Goal: Task Accomplishment & Management: Manage account settings

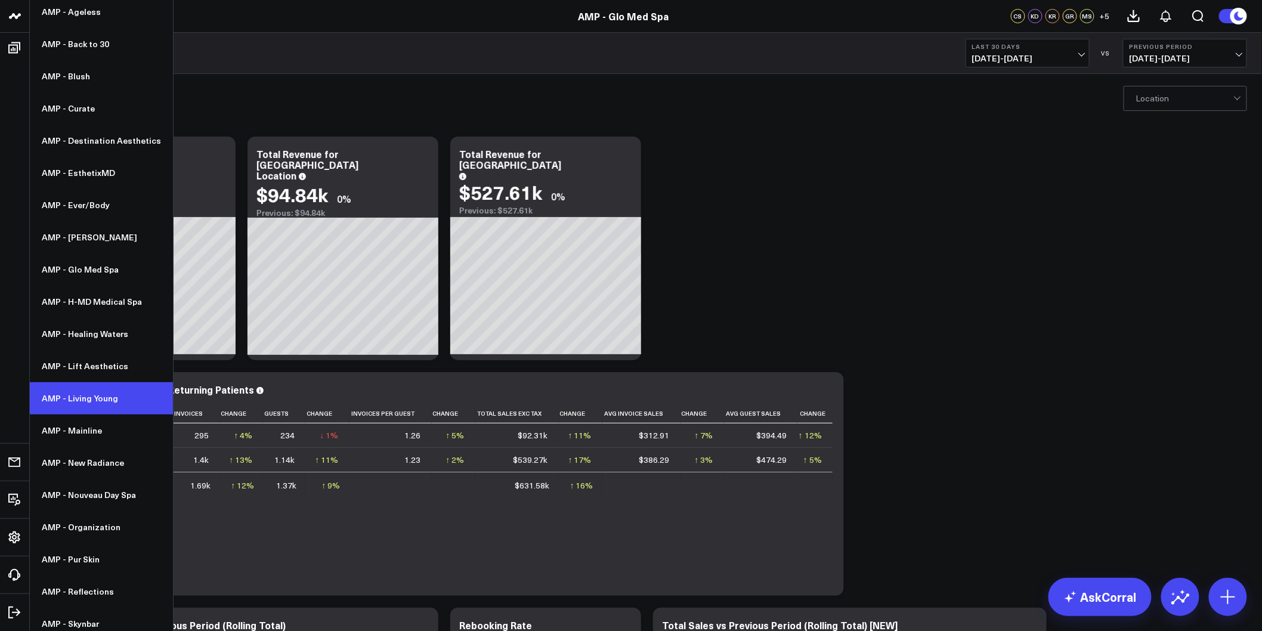
scroll to position [132, 0]
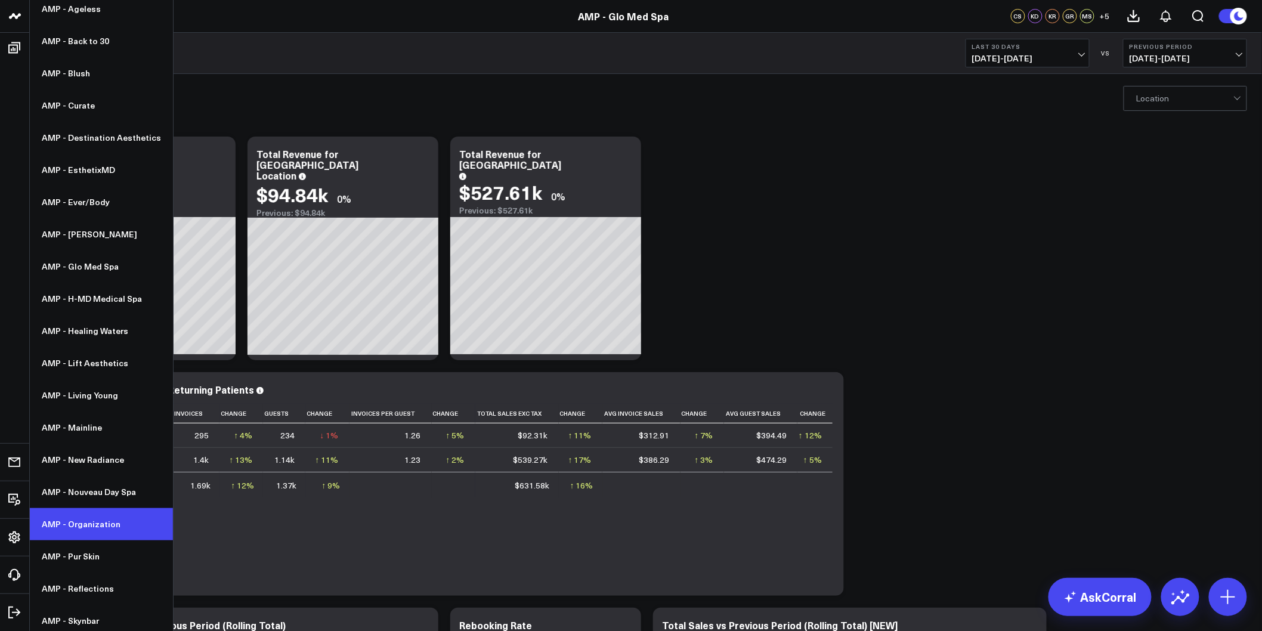
click at [86, 529] on link "AMP - Organization" at bounding box center [101, 524] width 143 height 32
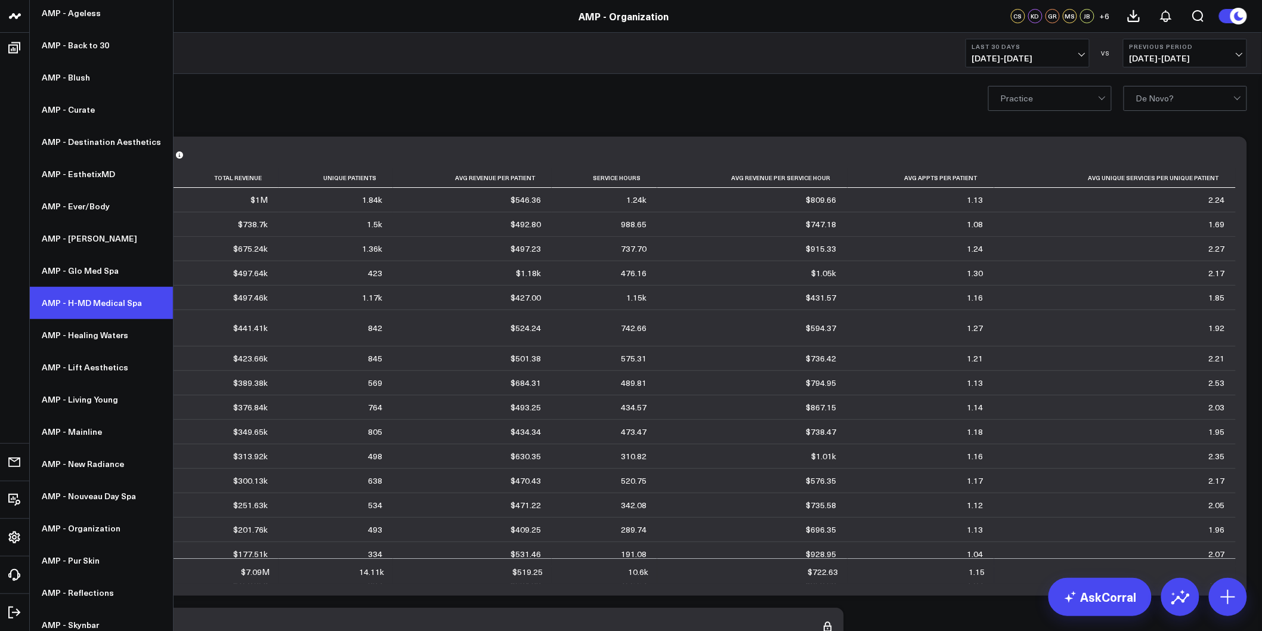
scroll to position [132, 0]
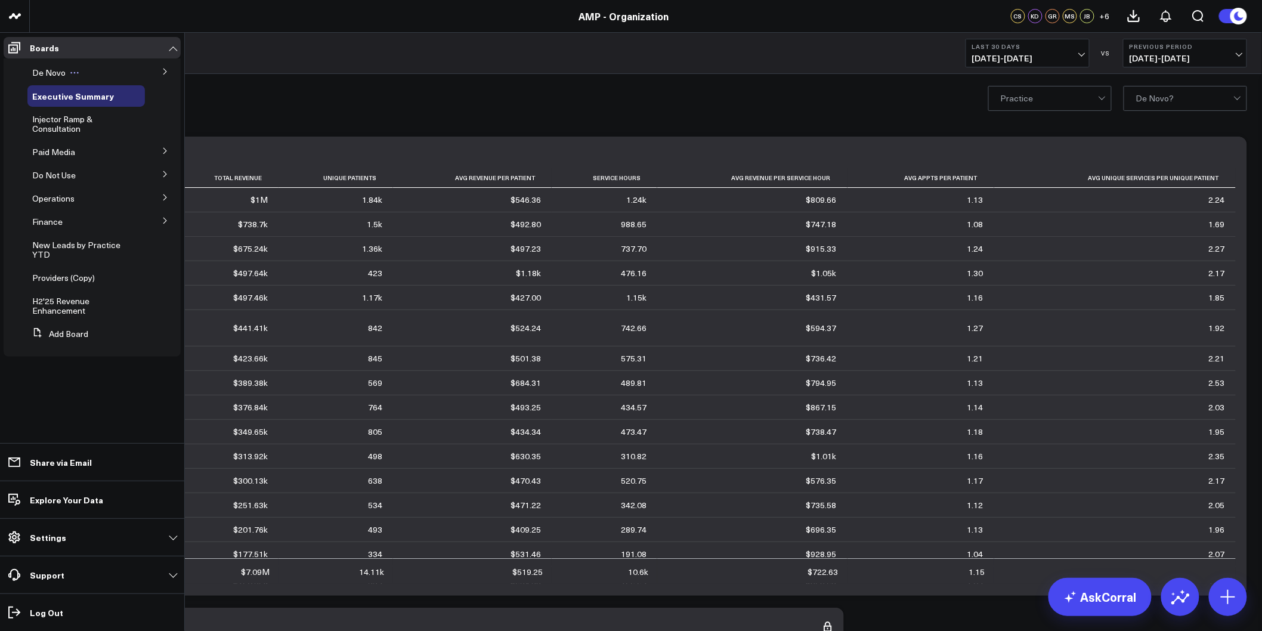
click at [49, 73] on span "De Novo" at bounding box center [48, 72] width 33 height 11
click at [150, 76] on button at bounding box center [165, 71] width 31 height 18
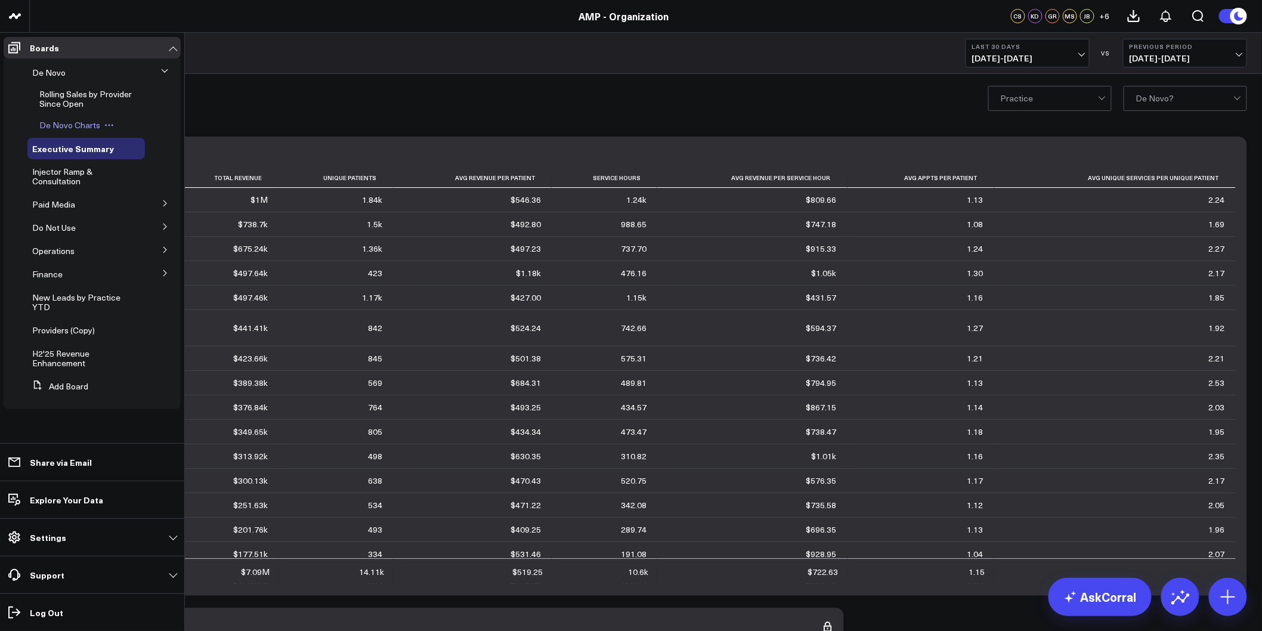
click at [67, 123] on span "De Novo Charts" at bounding box center [69, 124] width 61 height 11
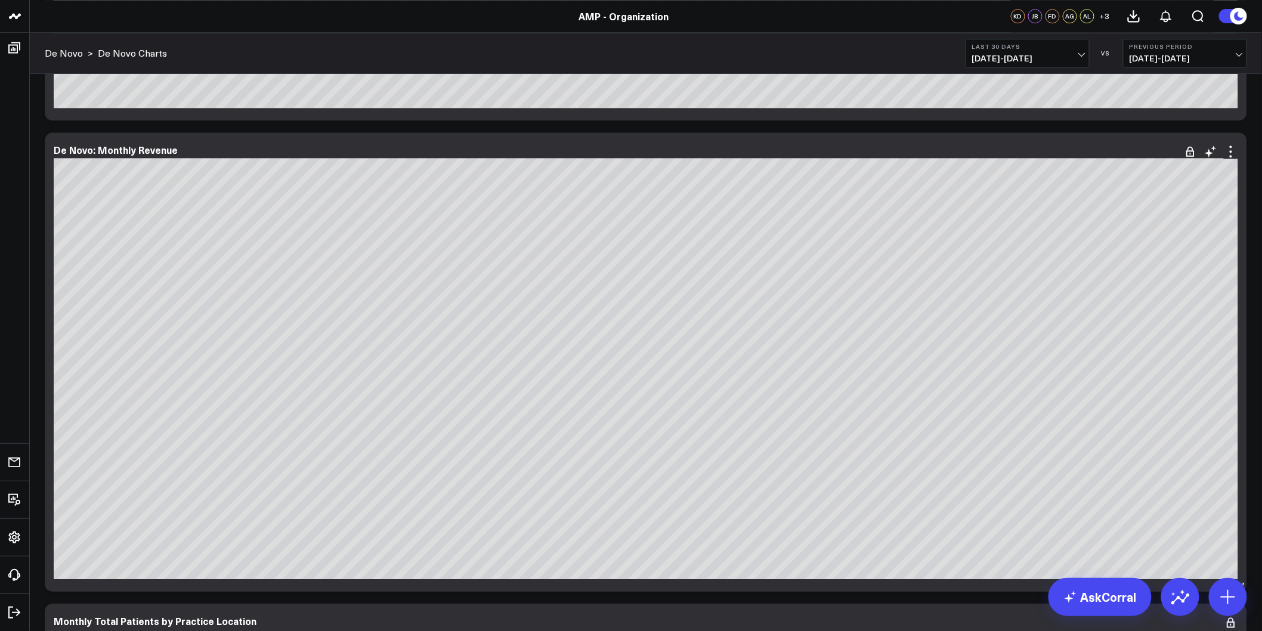
scroll to position [1391, 0]
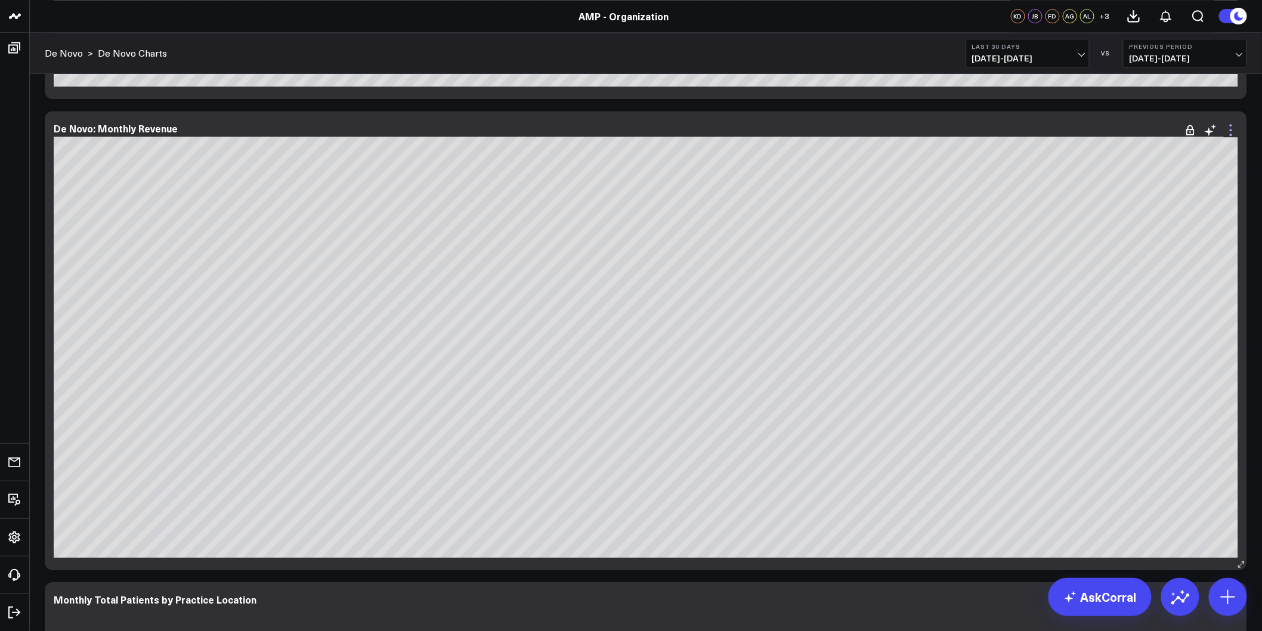
click at [1231, 123] on icon at bounding box center [1230, 130] width 14 height 14
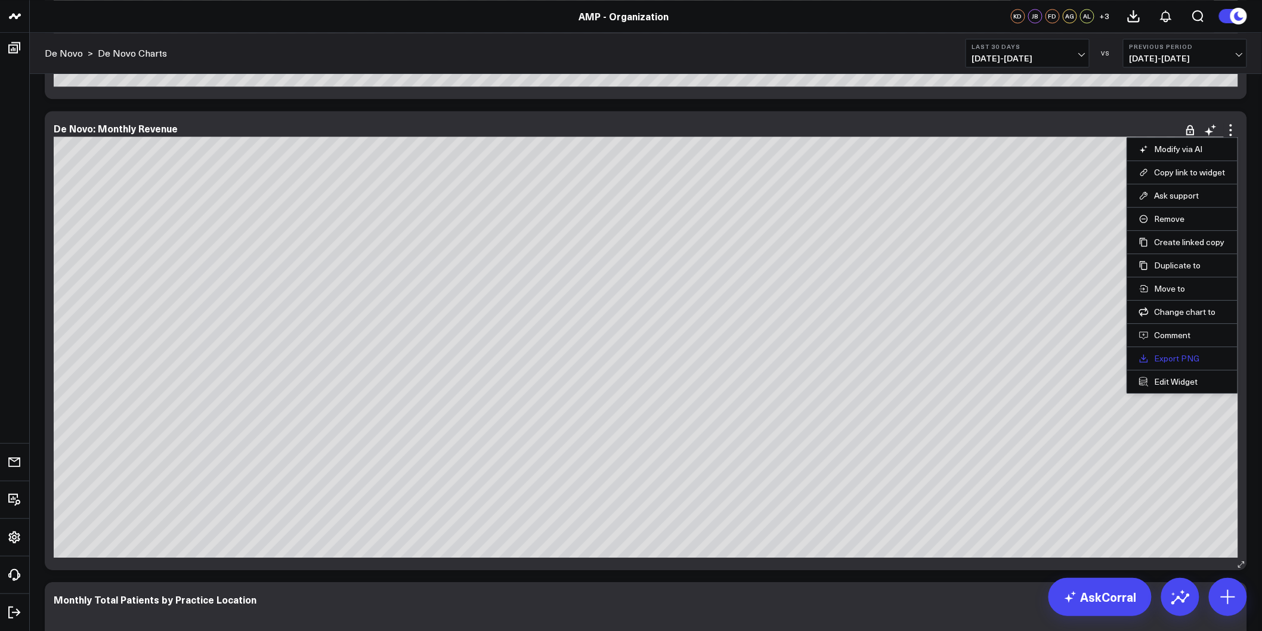
click at [1181, 359] on link "Export PNG" at bounding box center [1182, 358] width 86 height 11
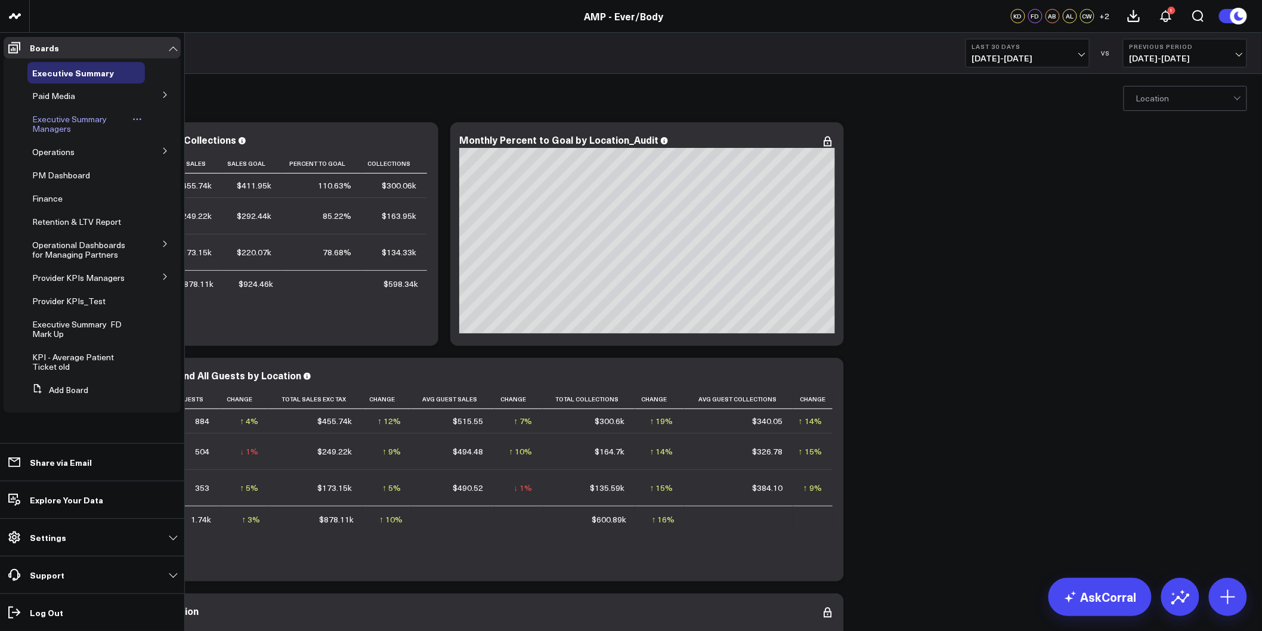
click at [46, 124] on span "Executive Summary Managers" at bounding box center [69, 123] width 75 height 21
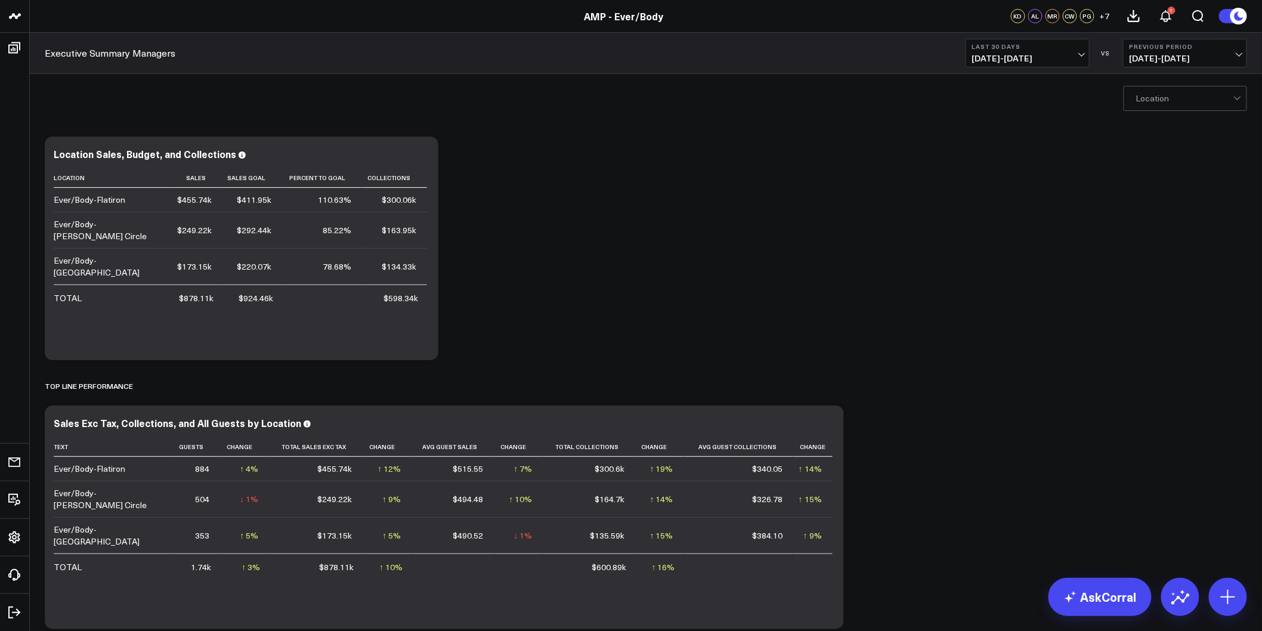
click at [1086, 54] on button "Last 30 Days [DATE] - [DATE]" at bounding box center [1027, 53] width 124 height 29
click at [1082, 56] on span "[DATE] - [DATE]" at bounding box center [1027, 59] width 111 height 10
click at [995, 312] on link "MTD" at bounding box center [1027, 311] width 123 height 23
click at [1064, 63] on span "[DATE] - [DATE]" at bounding box center [1027, 59] width 111 height 10
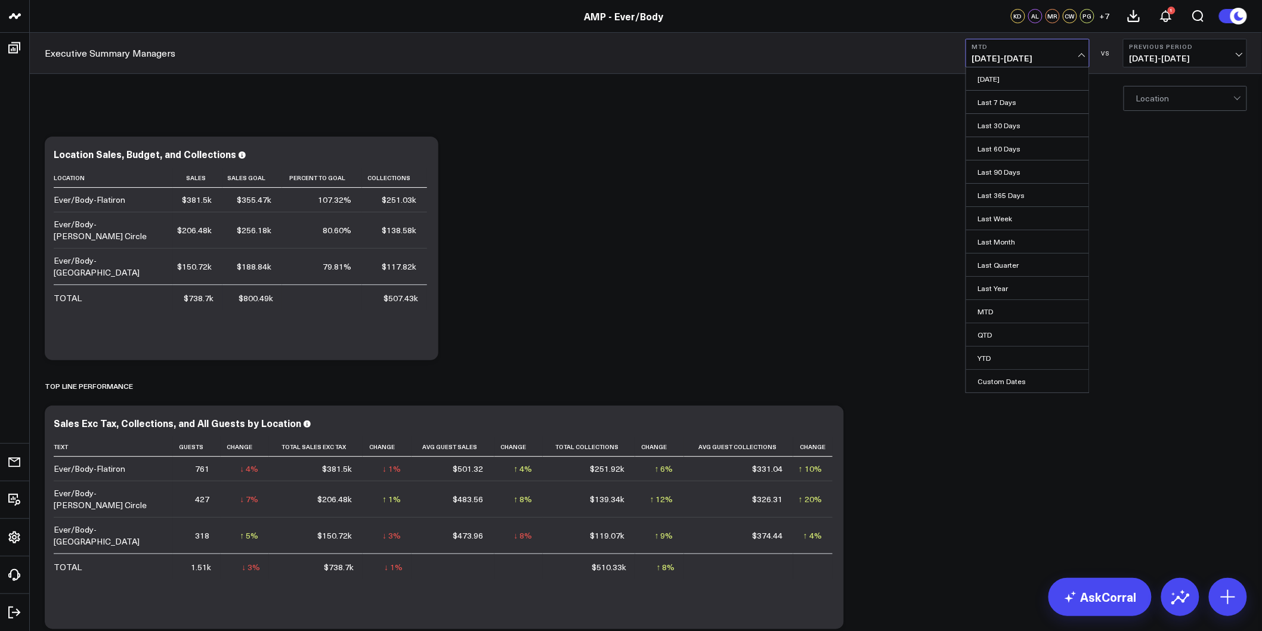
click at [1066, 56] on span "[DATE] - [DATE]" at bounding box center [1027, 59] width 111 height 10
